Goal: Task Accomplishment & Management: Manage account settings

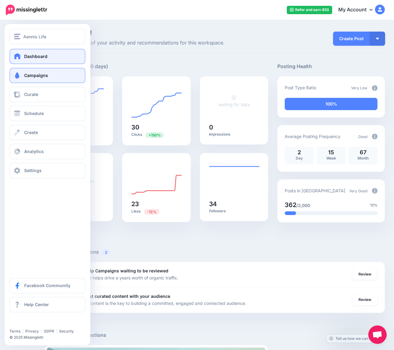
click at [33, 73] on span "Campaigns" at bounding box center [36, 75] width 24 height 5
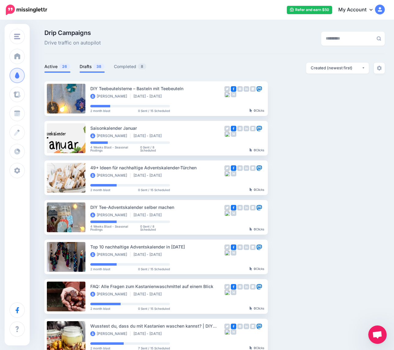
click at [87, 67] on link "Drafts 38" at bounding box center [92, 66] width 25 height 7
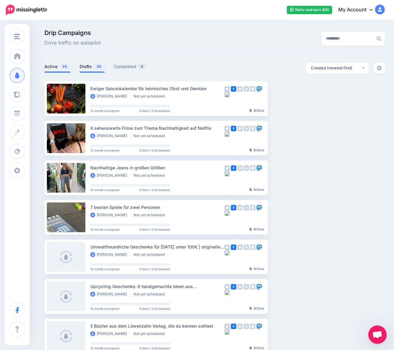
click at [50, 66] on link "Active 26" at bounding box center [57, 66] width 26 height 7
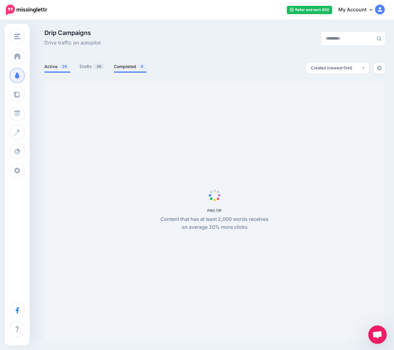
click at [123, 68] on link "Completed 8" at bounding box center [130, 66] width 33 height 7
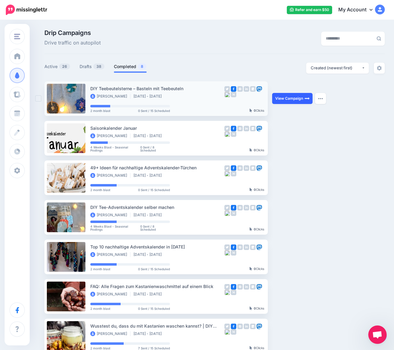
click at [292, 101] on link "View Campaign" at bounding box center [292, 98] width 40 height 11
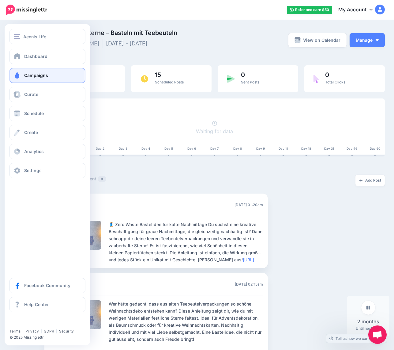
click at [44, 73] on span "Campaigns" at bounding box center [36, 75] width 24 height 5
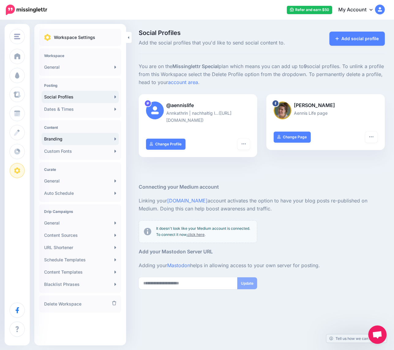
click at [87, 134] on link "Branding" at bounding box center [80, 139] width 77 height 12
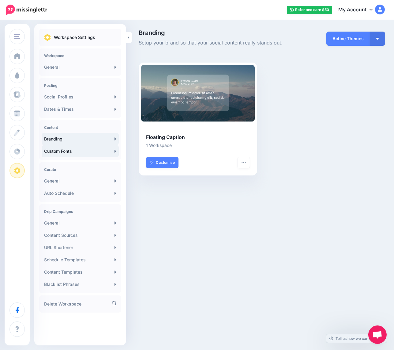
click at [94, 151] on link "Custom Fonts" at bounding box center [80, 151] width 77 height 12
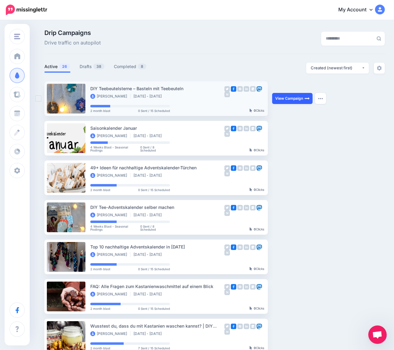
click at [300, 98] on link "View Campaign" at bounding box center [292, 98] width 40 height 11
click at [84, 67] on link "Drafts 38" at bounding box center [92, 66] width 25 height 7
